Goal: Find specific page/section: Find specific page/section

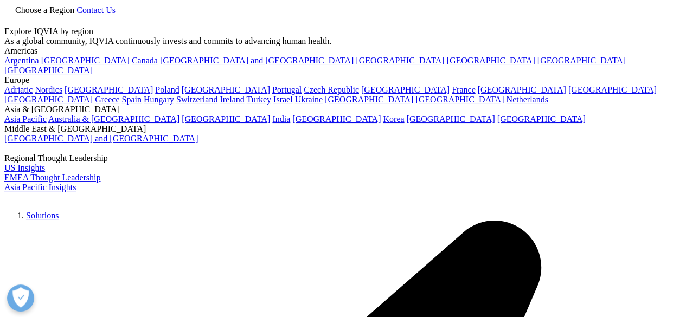
click at [74, 15] on span "Choose a Region" at bounding box center [44, 9] width 59 height 9
click at [194, 94] on link "[GEOGRAPHIC_DATA]" at bounding box center [226, 89] width 88 height 9
